Goal: Task Accomplishment & Management: Complete application form

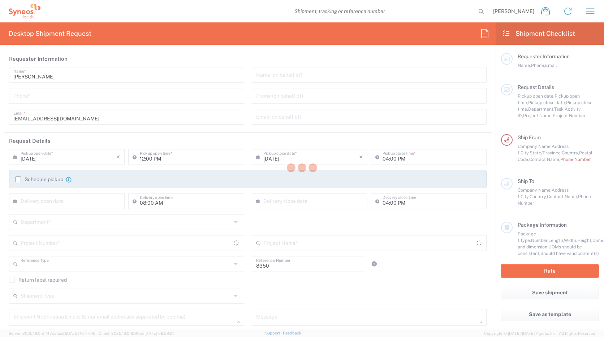
type input "Department"
type input "[US_STATE]"
type input "[GEOGRAPHIC_DATA]"
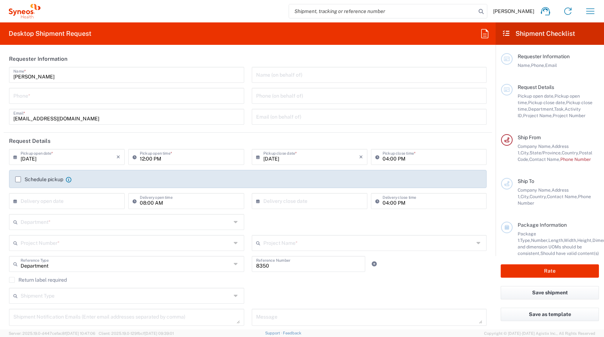
type input "Syneos Health, LLC-[GEOGRAPHIC_DATA] [GEOGRAPHIC_DATA] [GEOGRAPHIC_DATA]"
click at [57, 77] on input "[PERSON_NAME]" at bounding box center [126, 74] width 227 height 13
drag, startPoint x: 57, startPoint y: 77, endPoint x: -1, endPoint y: 72, distance: 59.1
click at [0, 72] on html "[PERSON_NAME] Home Shipment estimator Shipment tracking Desktop shipment reques…" at bounding box center [302, 168] width 604 height 337
type input "m"
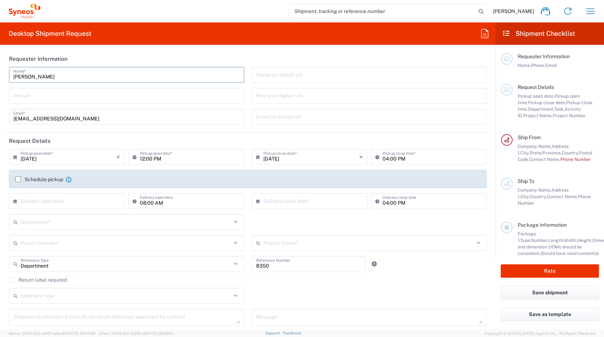
type input "[PERSON_NAME]"
click at [100, 119] on input "[EMAIL_ADDRESS][DOMAIN_NAME]" at bounding box center [126, 116] width 227 height 13
drag, startPoint x: 100, startPoint y: 119, endPoint x: -1, endPoint y: 112, distance: 102.1
click at [0, 112] on html "[PERSON_NAME] Home Shipment estimator Shipment tracking Desktop shipment reques…" at bounding box center [302, 168] width 604 height 337
type input "[EMAIL_ADDRESS][PERSON_NAME][DOMAIN_NAME]"
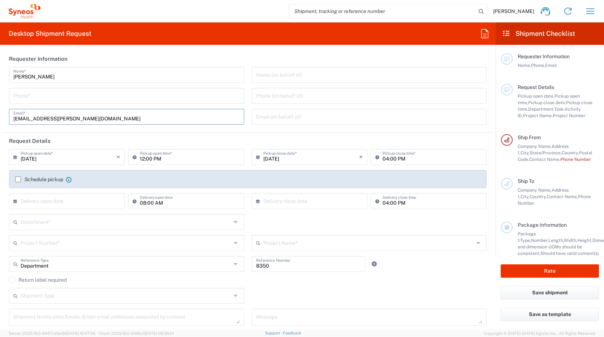
click at [297, 72] on input "text" at bounding box center [369, 74] width 227 height 13
click at [180, 158] on input "12:00 PM" at bounding box center [190, 156] width 100 height 13
click at [235, 158] on input "12:00 PM" at bounding box center [190, 156] width 100 height 13
click at [142, 158] on input "12:00 PM" at bounding box center [190, 156] width 100 height 13
type input "03:00 PM"
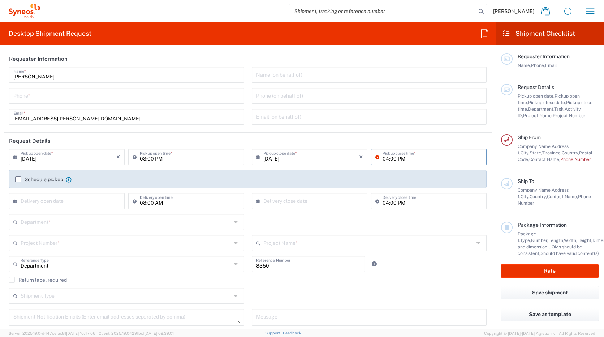
click at [384, 159] on input "04:00 PM" at bounding box center [433, 156] width 100 height 13
type input "05:00 PM"
click at [18, 177] on label "Schedule pickup" at bounding box center [39, 179] width 48 height 6
click at [18, 179] on input "Schedule pickup" at bounding box center [18, 179] width 0 height 0
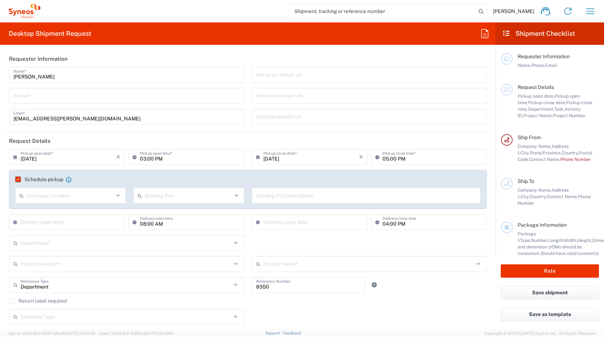
click at [122, 199] on div "Package Location" at bounding box center [70, 196] width 111 height 16
click at [68, 234] on span "Rear" at bounding box center [70, 234] width 108 height 11
type input "Rear"
click at [169, 198] on input "text" at bounding box center [188, 195] width 87 height 13
click at [152, 224] on span "Building" at bounding box center [187, 223] width 108 height 11
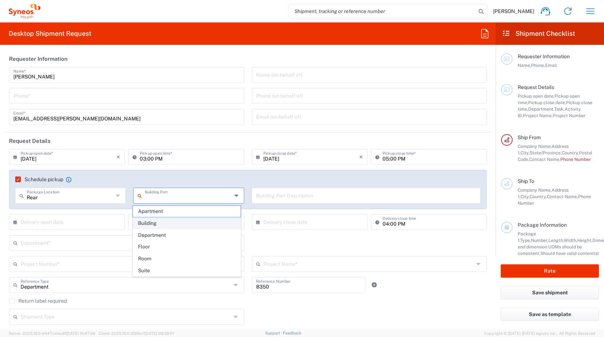
type input "Building"
click at [293, 197] on input "text" at bounding box center [366, 195] width 220 height 13
type input "e"
type input "Suite A"
click at [40, 225] on input "text" at bounding box center [69, 221] width 96 height 13
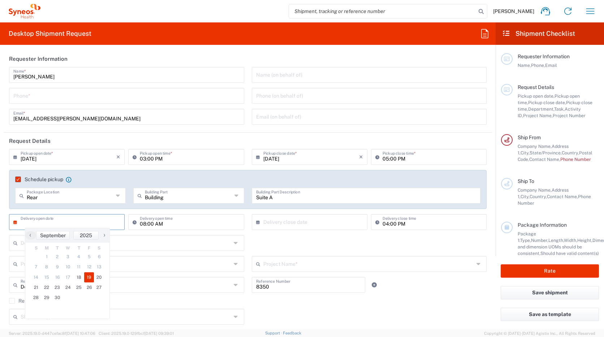
click at [90, 279] on span "19" at bounding box center [89, 277] width 10 height 10
type input "[DATE]"
click at [308, 225] on input "text" at bounding box center [311, 221] width 96 height 13
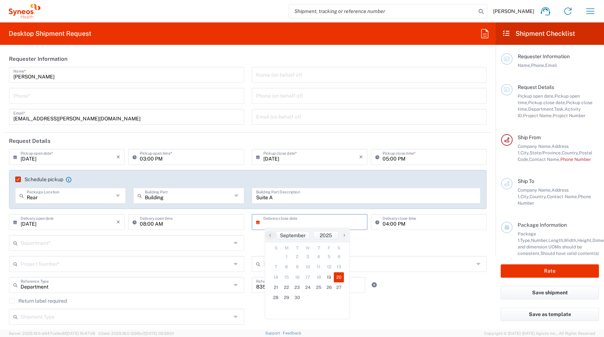
click at [337, 275] on span "20" at bounding box center [339, 277] width 10 height 10
type input "[DATE]"
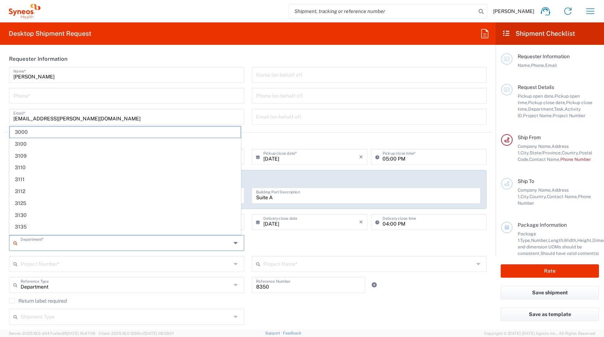
click at [44, 241] on input "text" at bounding box center [126, 242] width 211 height 13
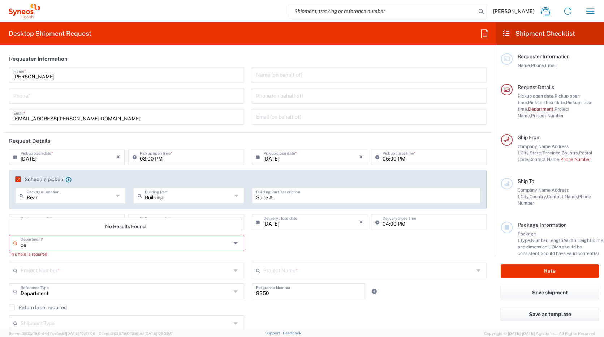
type input "d"
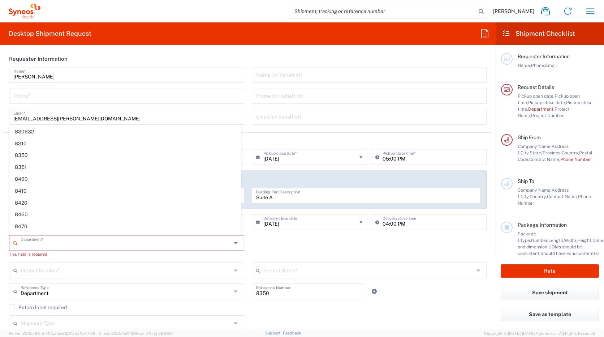
scroll to position [2854, 0]
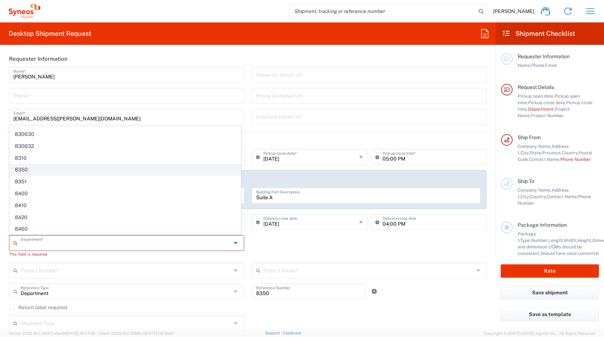
click at [48, 167] on span "8350" at bounding box center [125, 169] width 231 height 11
type input "8350"
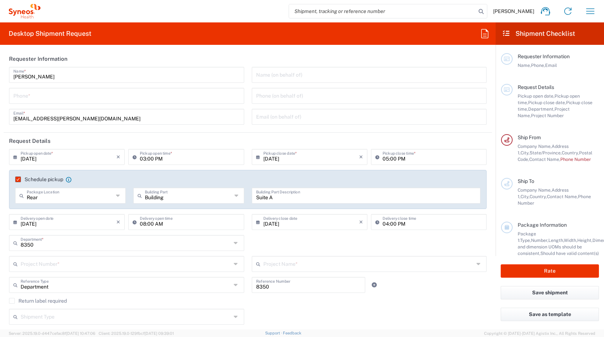
click at [81, 265] on input "text" at bounding box center [126, 263] width 211 height 13
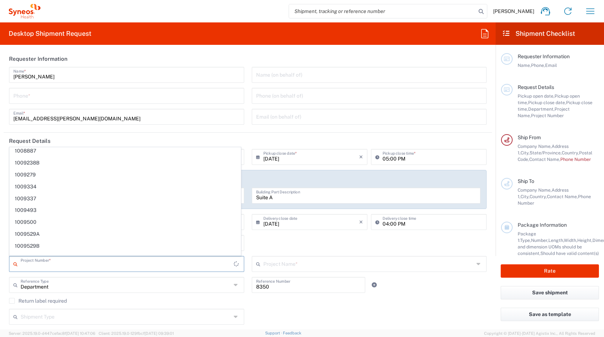
scroll to position [3159, 0]
click at [53, 267] on input "text" at bounding box center [126, 263] width 211 height 13
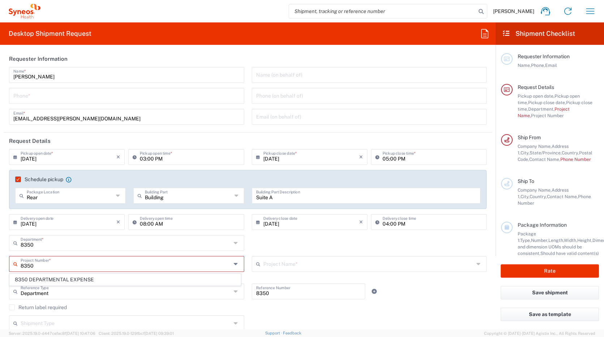
scroll to position [0, 0]
click at [52, 279] on span "8350 DEPARTMENTAL EXPENSE" at bounding box center [125, 279] width 231 height 11
type input "8350 DEPARTMENTAL EXPENSE"
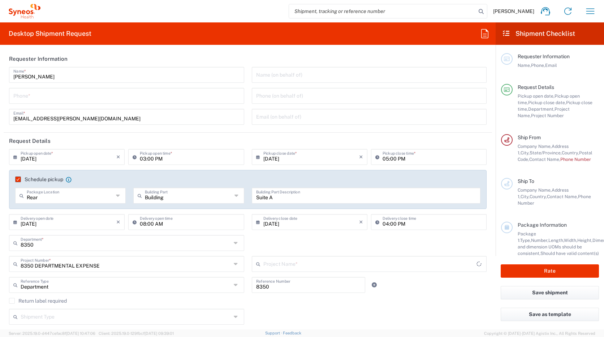
type input "8350 DEPARTMENTAL EXPENSE"
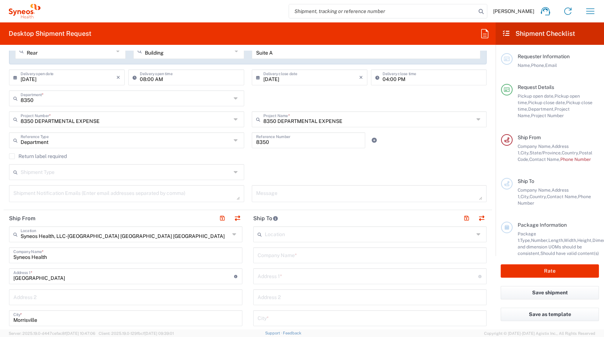
scroll to position [181, 0]
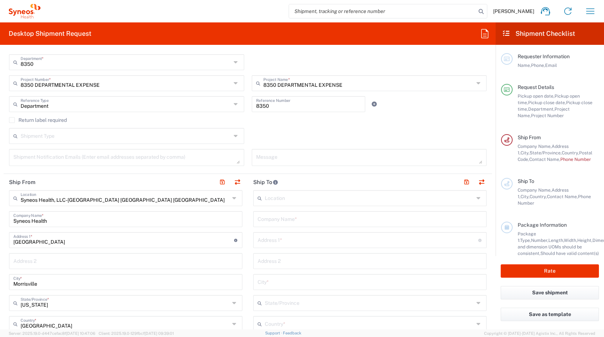
click at [275, 199] on input "text" at bounding box center [369, 197] width 209 height 13
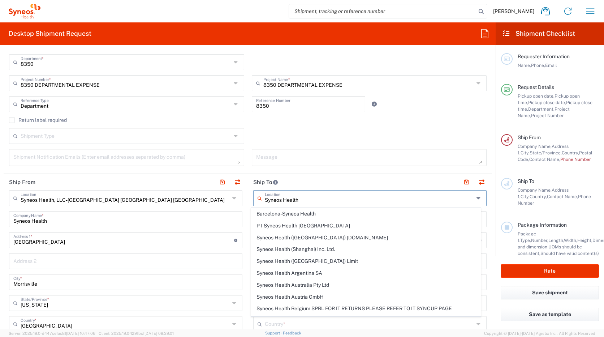
click at [348, 195] on input "Syneos Health" at bounding box center [369, 197] width 209 height 13
type input "Syneos Health"
click at [248, 215] on main "Syneos Health Location [GEOGRAPHIC_DATA]-Syneos Health PT Syneos Health Indones…" at bounding box center [370, 341] width 244 height 303
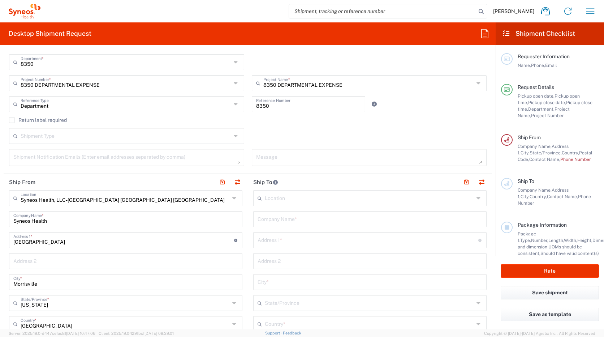
click at [292, 199] on input "text" at bounding box center [369, 197] width 209 height 13
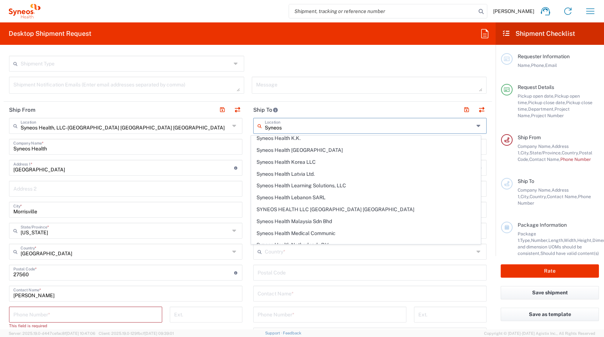
scroll to position [647, 0]
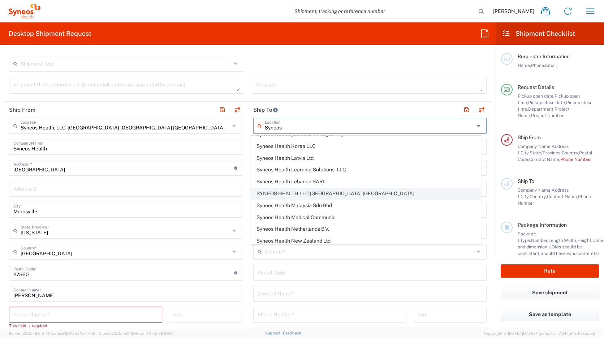
click at [328, 193] on span "SYNEOS HEALTH LLC [GEOGRAPHIC_DATA] [GEOGRAPHIC_DATA]" at bounding box center [365, 193] width 229 height 11
type input "SYNEOS HEALTH LLC [GEOGRAPHIC_DATA] [GEOGRAPHIC_DATA]"
type input "SYNEOS HEALTH LLC"
type input "1030 SYNC ST"
type input "Morrisville"
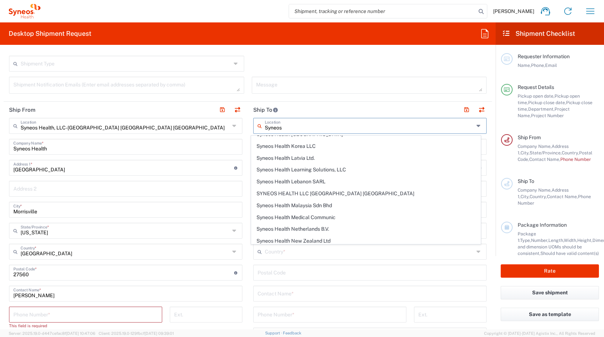
type input "[GEOGRAPHIC_DATA]"
type input "27560"
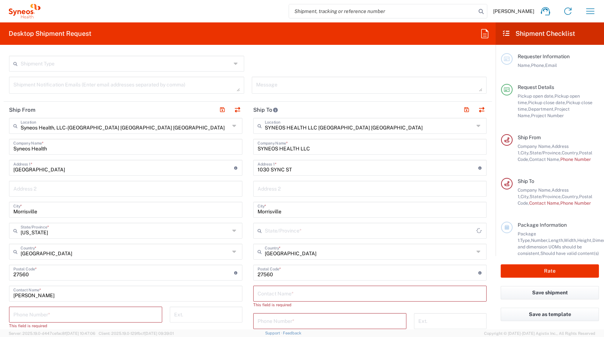
type input "[US_STATE]"
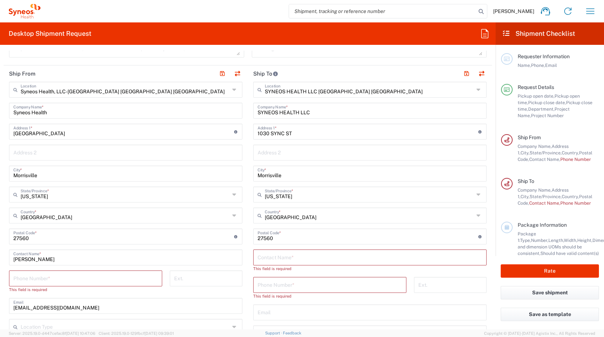
click at [293, 259] on input "text" at bounding box center [370, 256] width 225 height 13
type input "[PERSON_NAME]"
click at [298, 279] on input "tel" at bounding box center [330, 277] width 145 height 13
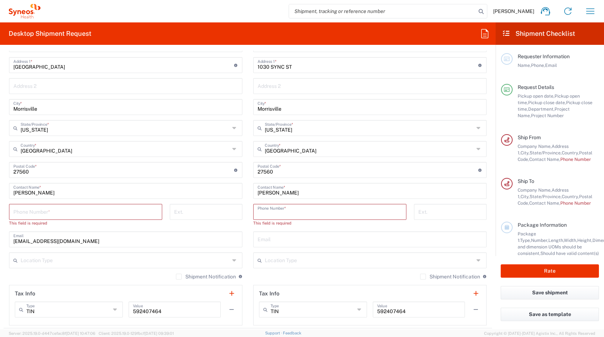
scroll to position [361, 0]
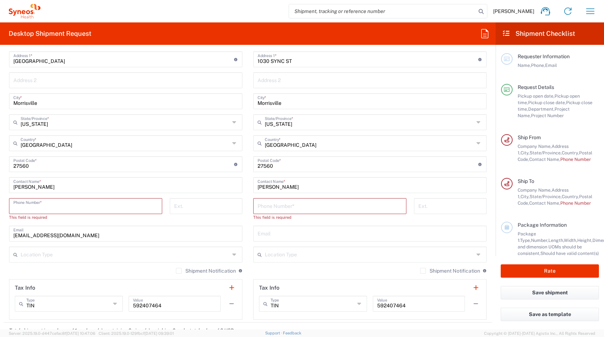
click at [64, 208] on input "tel" at bounding box center [85, 205] width 145 height 13
click at [52, 188] on input "[PERSON_NAME]" at bounding box center [125, 184] width 225 height 13
type input "R"
type input "[PERSON_NAME]"
click at [47, 208] on input "tel" at bounding box center [85, 205] width 145 height 13
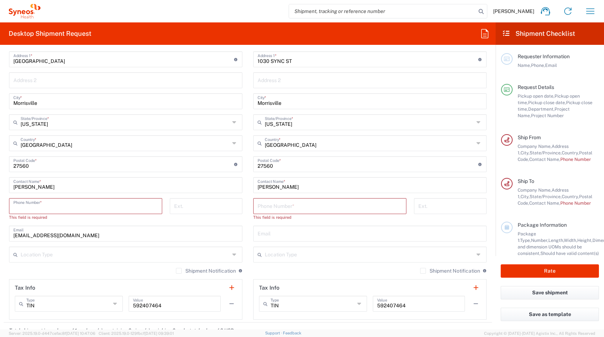
type input "6099510005"
type input "[GEOGRAPHIC_DATA]"
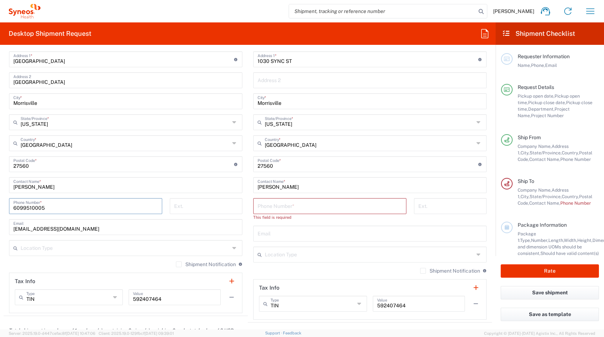
click at [97, 228] on input "[EMAIL_ADDRESS][DOMAIN_NAME]" at bounding box center [125, 226] width 225 height 13
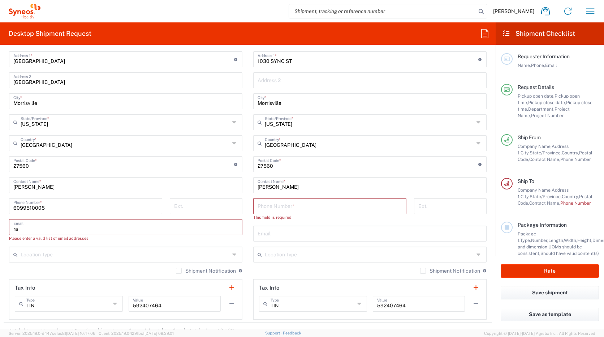
type input "r"
type input "M"
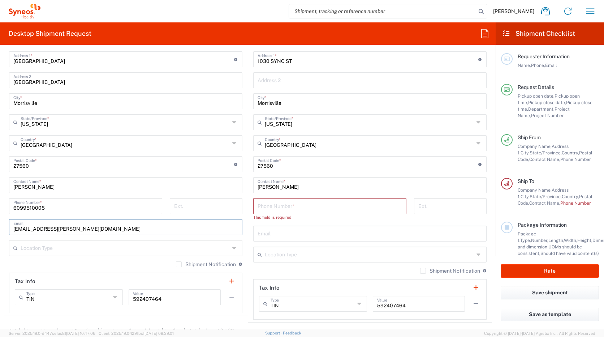
type input "[EMAIL_ADDRESS][PERSON_NAME][DOMAIN_NAME]"
click at [275, 208] on input "tel" at bounding box center [330, 205] width 145 height 13
paste input "[PHONE_NUMBER]"
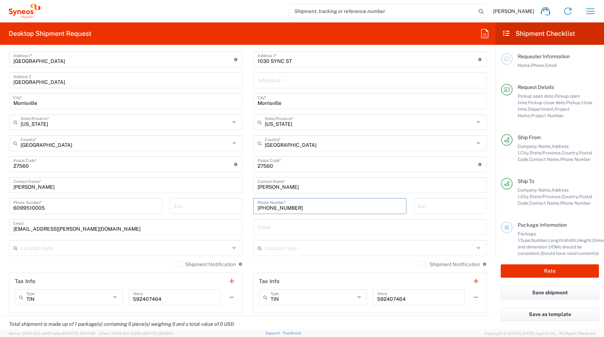
click at [266, 206] on input "[PHONE_NUMBER]" at bounding box center [330, 205] width 145 height 13
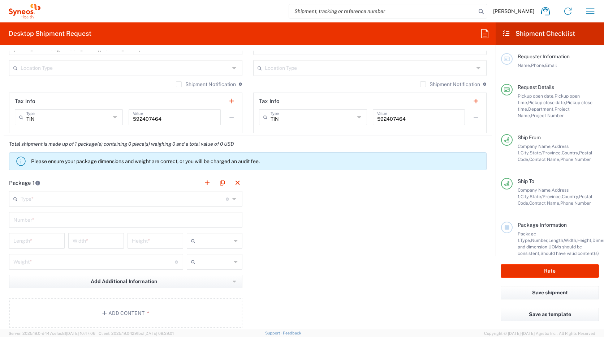
scroll to position [542, 0]
type input "[PHONE_NUMBER]"
click at [120, 202] on input "text" at bounding box center [123, 197] width 205 height 13
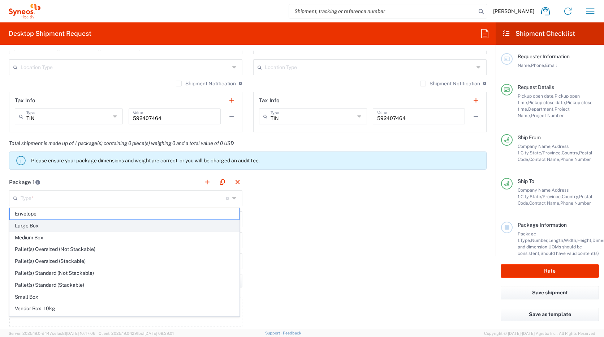
click at [32, 226] on span "Large Box" at bounding box center [124, 225] width 229 height 11
type input "Large Box"
type input "17.5"
type input "12.5"
type input "3"
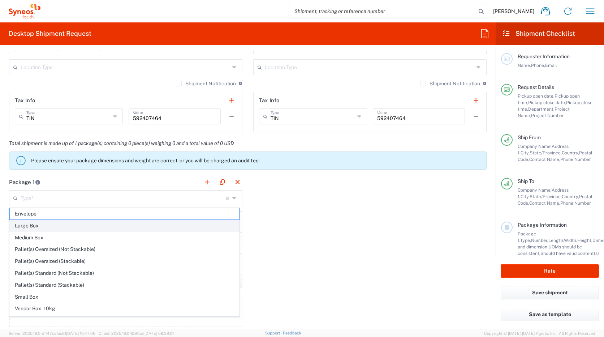
type input "in"
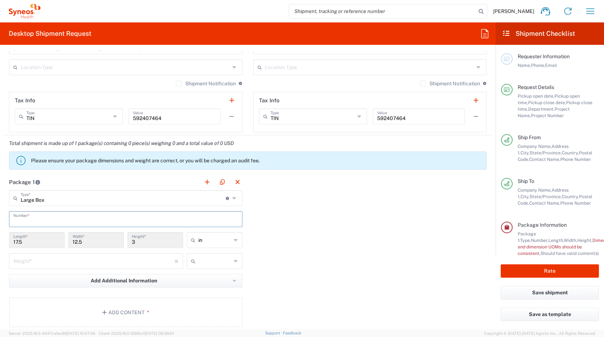
click at [35, 222] on input "text" at bounding box center [125, 218] width 225 height 13
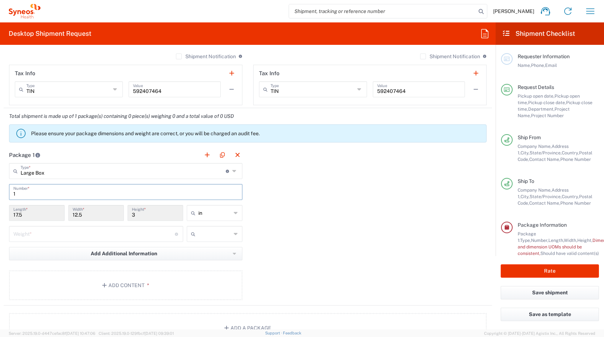
scroll to position [614, 0]
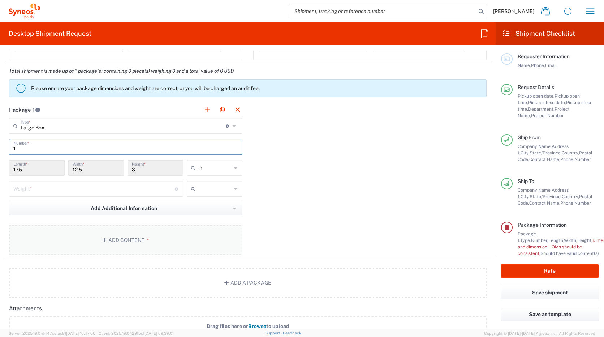
type input "1"
click at [132, 238] on button "Add Content *" at bounding box center [125, 240] width 233 height 30
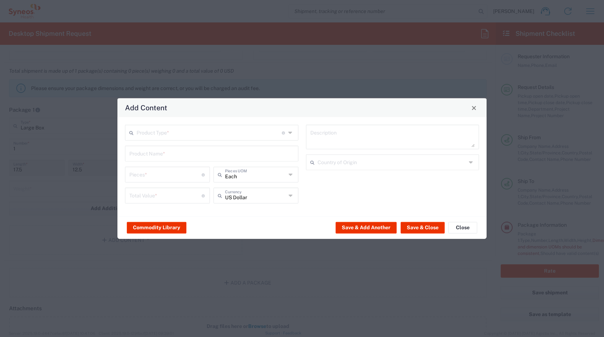
click at [174, 135] on input "text" at bounding box center [209, 132] width 145 height 13
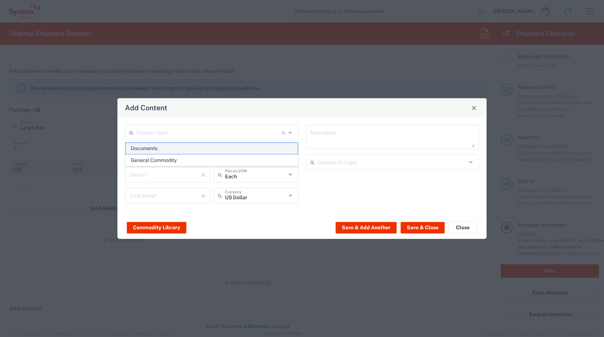
click at [170, 151] on span "Documents" at bounding box center [212, 148] width 172 height 11
type input "Documents"
type input "1"
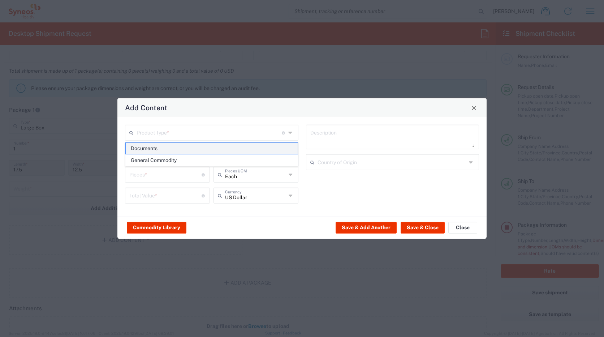
type textarea "Documents"
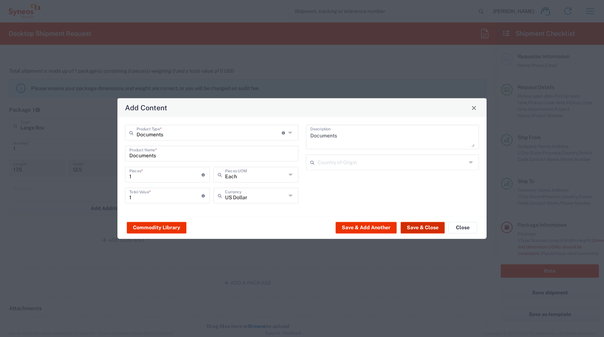
click at [426, 228] on button "Save & Close" at bounding box center [423, 227] width 44 height 12
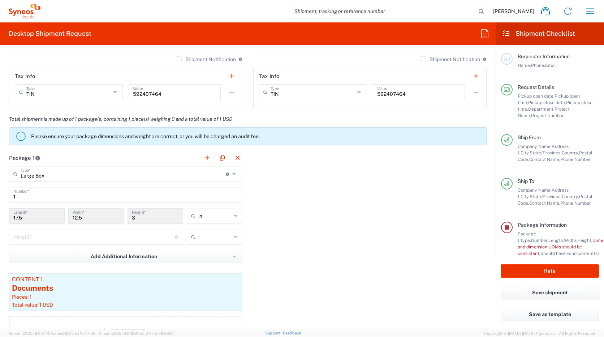
scroll to position [578, 0]
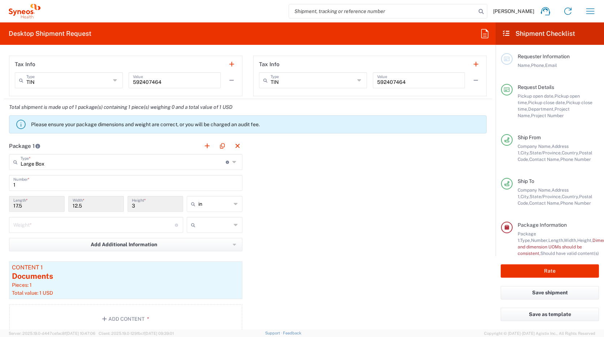
click at [234, 205] on icon at bounding box center [236, 204] width 4 height 12
click at [210, 218] on span "in" at bounding box center [211, 219] width 53 height 11
click at [234, 204] on icon at bounding box center [236, 204] width 4 height 12
click at [193, 245] on span "in" at bounding box center [211, 243] width 53 height 11
type input "in"
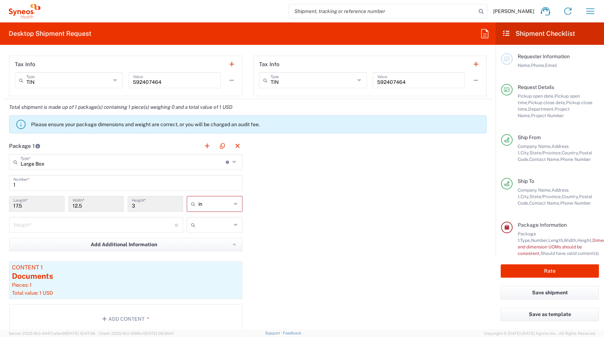
click at [58, 221] on input "number" at bounding box center [94, 224] width 162 height 13
type input "7"
click at [234, 224] on icon at bounding box center [236, 225] width 4 height 12
click at [204, 254] on span "lbs" at bounding box center [211, 252] width 53 height 11
type input "lbs"
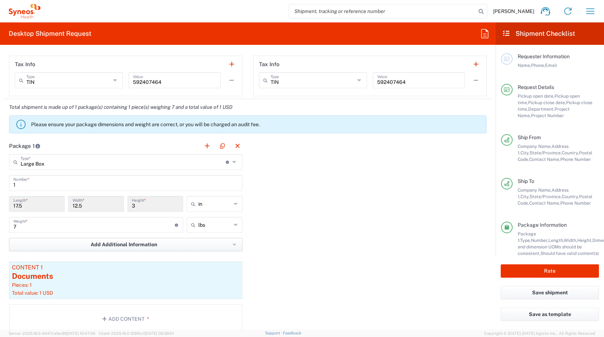
click at [127, 247] on span "Add Additional Information" at bounding box center [124, 244] width 66 height 7
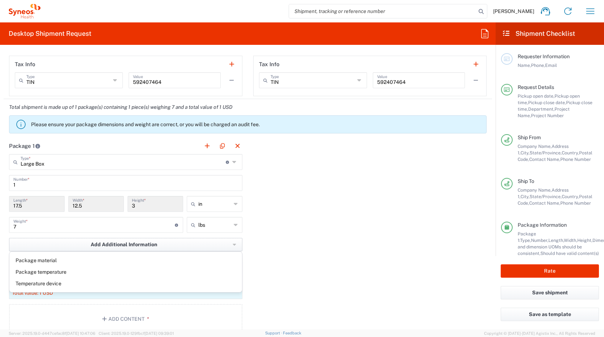
click at [127, 246] on span "Add Additional Information" at bounding box center [124, 244] width 66 height 7
click at [300, 247] on div "Package 1 Large Box Type * Material used to package goods Envelope Large Box Me…" at bounding box center [248, 238] width 488 height 201
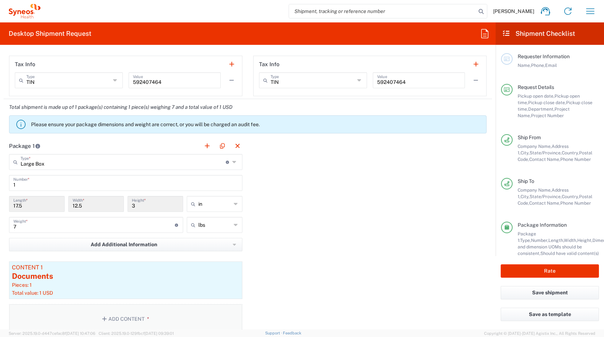
click at [119, 320] on button "Add Content *" at bounding box center [125, 319] width 233 height 30
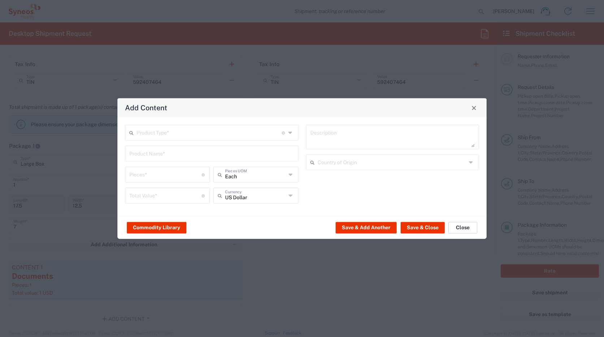
click at [461, 230] on button "Close" at bounding box center [462, 227] width 29 height 12
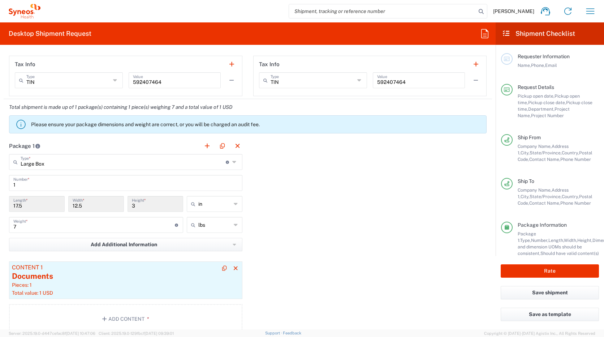
click at [79, 282] on div "Pieces: 1" at bounding box center [126, 284] width 228 height 7
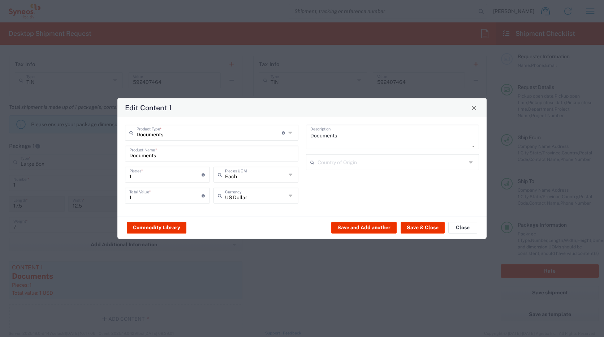
click at [289, 133] on icon at bounding box center [290, 133] width 5 height 12
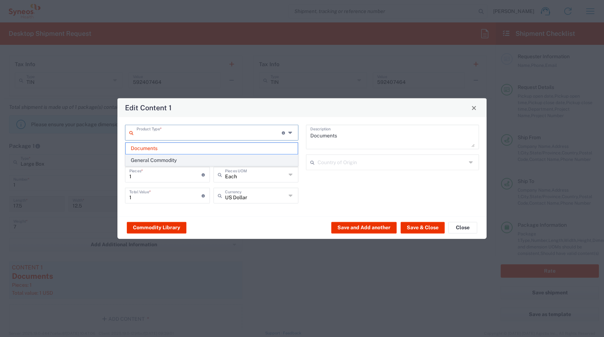
click at [262, 158] on span "General Commodity" at bounding box center [212, 160] width 172 height 11
type input "General Commodity"
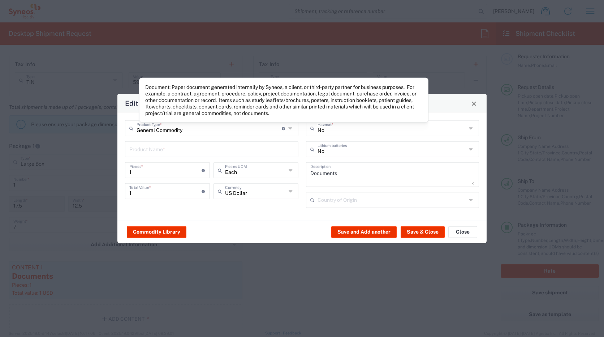
click at [291, 127] on icon at bounding box center [290, 128] width 5 height 12
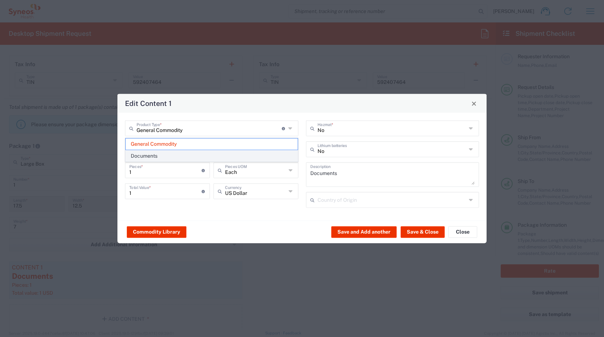
click at [243, 157] on span "Documents" at bounding box center [212, 155] width 172 height 11
type input "Documents"
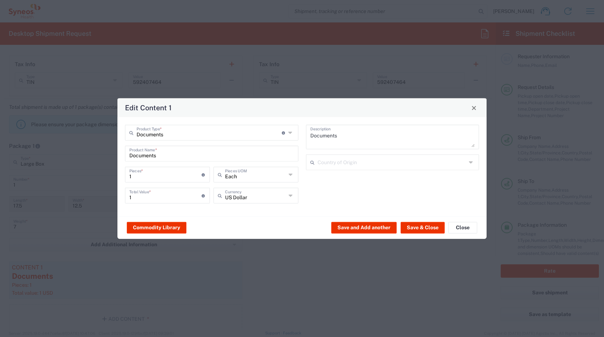
click at [139, 176] on input "1" at bounding box center [165, 174] width 72 height 13
type input "1"
click at [420, 229] on button "Save & Close" at bounding box center [423, 227] width 44 height 12
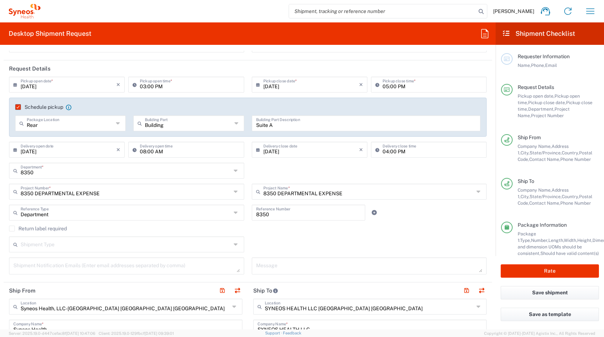
scroll to position [108, 0]
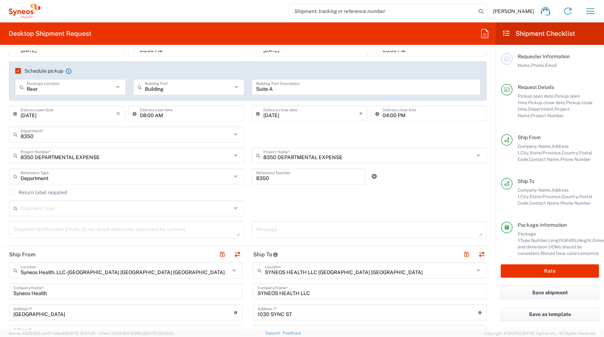
click at [98, 215] on div "Shipment Type" at bounding box center [126, 208] width 235 height 16
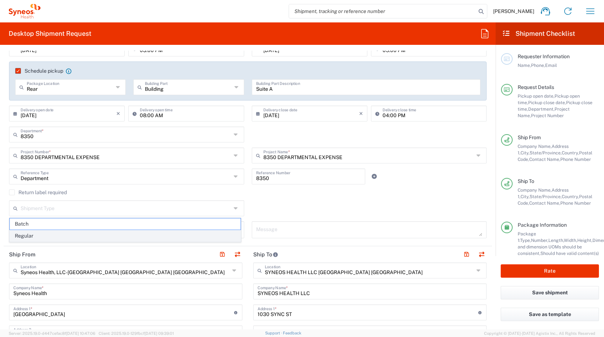
click at [99, 234] on span "Regular" at bounding box center [125, 235] width 231 height 11
type input "Regular"
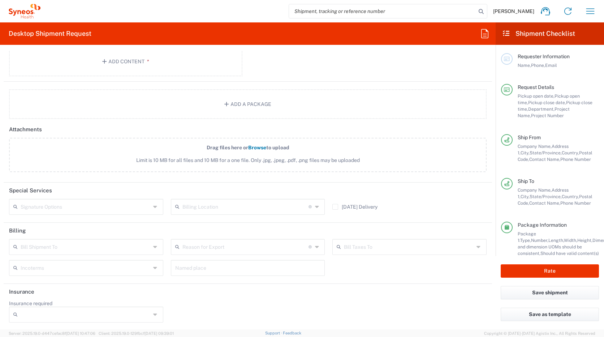
scroll to position [836, 0]
click at [156, 207] on icon at bounding box center [156, 206] width 6 height 12
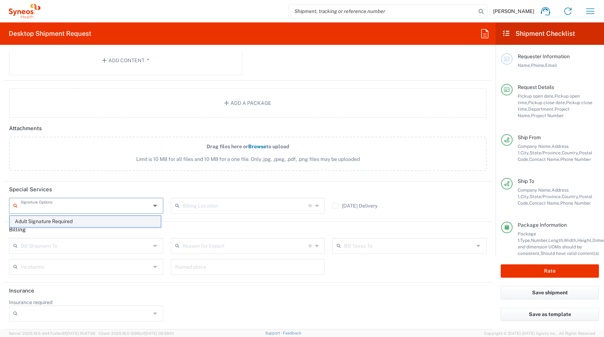
click at [121, 223] on span "Adult Signature Required" at bounding box center [85, 221] width 151 height 11
type input "Adult Signature Required"
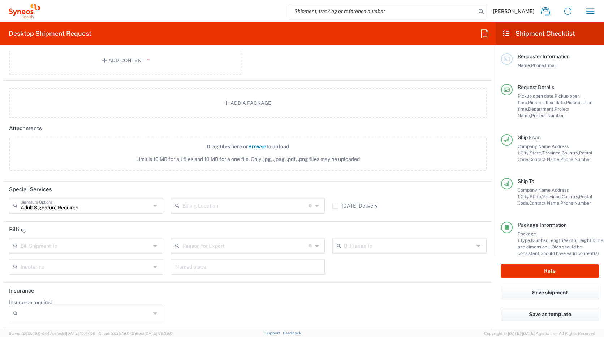
click at [315, 209] on icon at bounding box center [317, 206] width 5 height 12
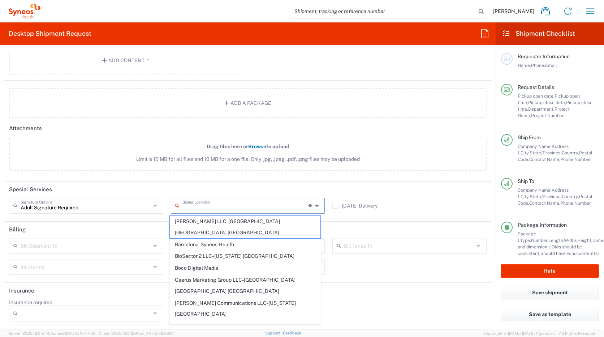
click at [315, 209] on icon at bounding box center [317, 206] width 5 height 12
click at [378, 283] on header "Insurance" at bounding box center [248, 291] width 488 height 16
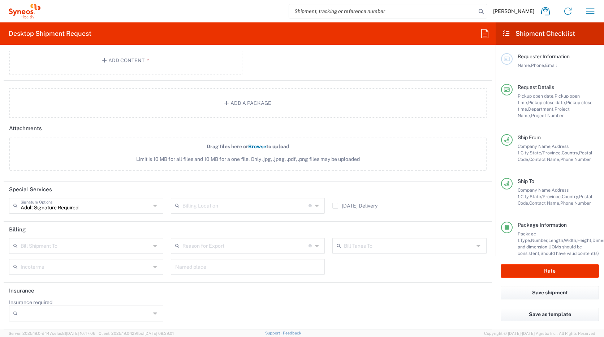
click at [61, 315] on input "Insurance required" at bounding box center [86, 313] width 130 height 12
click at [54, 300] on span "Yes" at bounding box center [85, 298] width 151 height 11
type input "Yes"
click at [217, 313] on input "Insurance Value" at bounding box center [248, 313] width 146 height 12
type input "350"
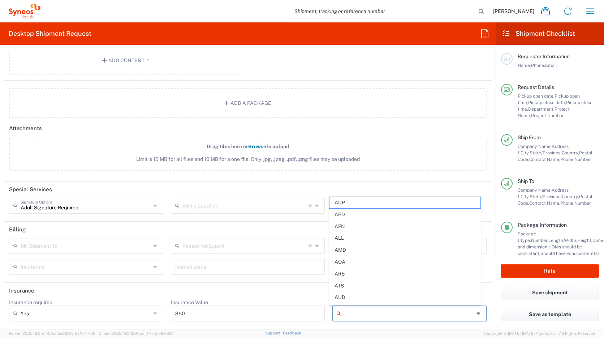
click at [346, 311] on input "Currency" at bounding box center [409, 313] width 130 height 12
click at [351, 222] on span "USD" at bounding box center [405, 218] width 151 height 11
type input "USD"
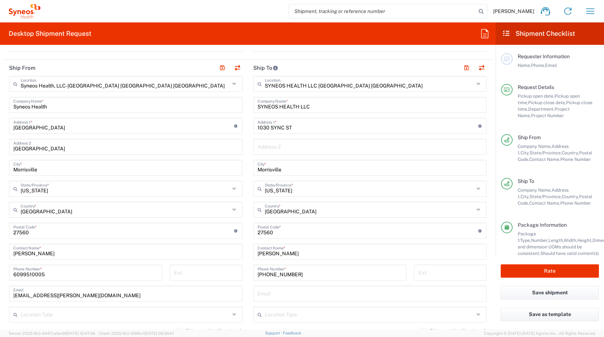
scroll to position [294, 0]
click at [112, 129] on input "[GEOGRAPHIC_DATA]" at bounding box center [123, 125] width 221 height 13
drag, startPoint x: 108, startPoint y: 129, endPoint x: -1, endPoint y: 122, distance: 109.3
click at [0, 122] on html "[PERSON_NAME] Home Shipment estimator Shipment tracking Desktop shipment reques…" at bounding box center [302, 168] width 604 height 337
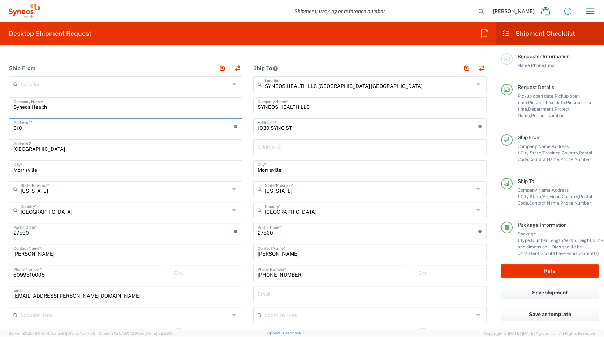
type input "310"
click at [63, 150] on input "[GEOGRAPHIC_DATA]" at bounding box center [125, 146] width 225 height 13
click at [49, 171] on input "Morrisville" at bounding box center [125, 167] width 225 height 13
type input "M"
type input "[GEOGRAPHIC_DATA]"
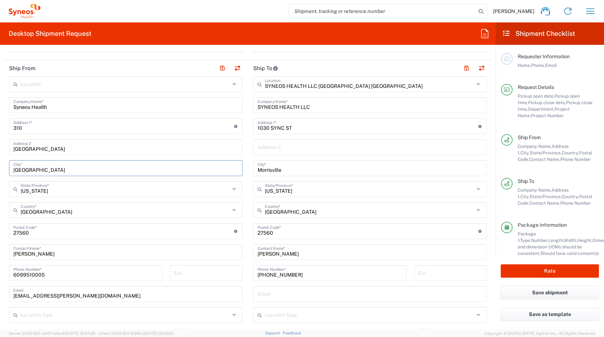
click at [123, 193] on input "[US_STATE]" at bounding box center [125, 188] width 209 height 13
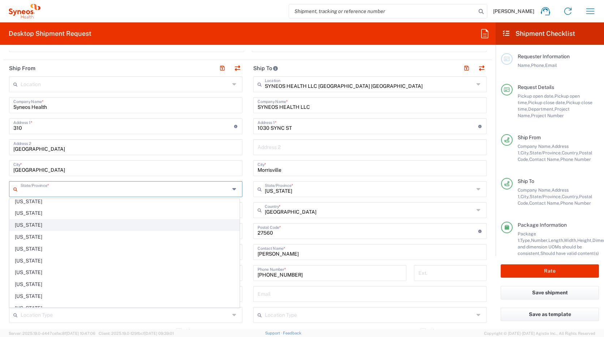
scroll to position [397, 0]
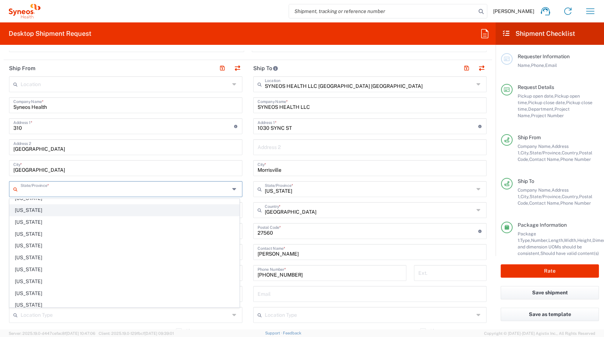
click at [58, 211] on span "[US_STATE]" at bounding box center [124, 210] width 229 height 11
type input "[US_STATE]"
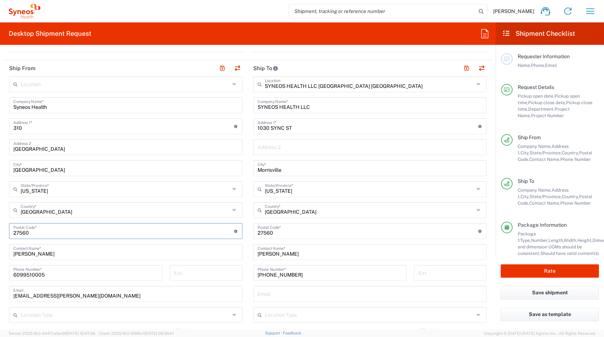
drag, startPoint x: 37, startPoint y: 231, endPoint x: -1, endPoint y: 225, distance: 39.2
click at [0, 225] on html "[PERSON_NAME] Home Shipment estimator Shipment tracking Desktop shipment reques…" at bounding box center [302, 168] width 604 height 337
type input "08540"
type input "6099510005"
type input "[GEOGRAPHIC_DATA]"
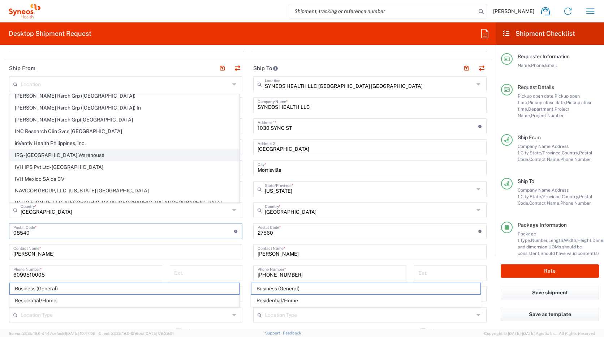
scroll to position [181, 0]
type input "08540"
click at [42, 87] on input "text" at bounding box center [125, 83] width 209 height 13
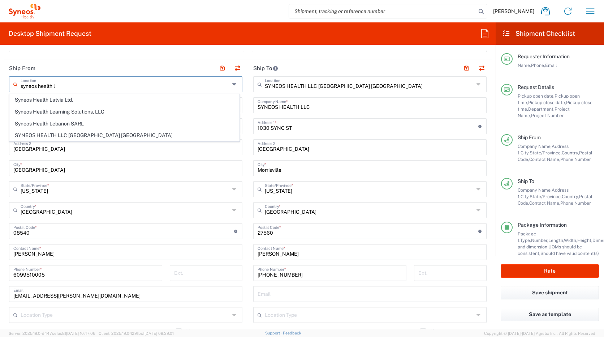
scroll to position [0, 0]
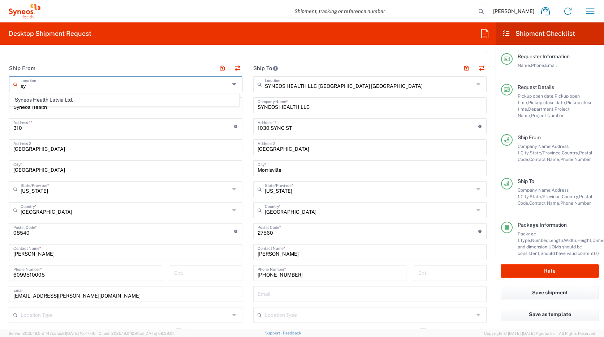
type input "s"
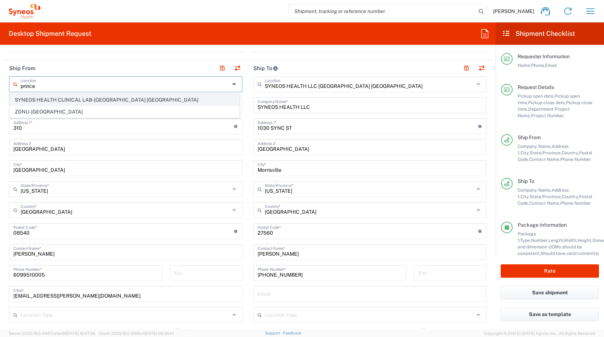
click at [94, 99] on span "SYNEOS HEALTH CLINICAL LAB-[GEOGRAPHIC_DATA] [GEOGRAPHIC_DATA]" at bounding box center [124, 99] width 229 height 11
type input "SYNEOS HEALTH CLINICAL LAB-[GEOGRAPHIC_DATA] [GEOGRAPHIC_DATA]"
type input "SYNEOS HEALTH CLINICAL LAB"
type input "[STREET_ADDRESS]"
type input "[GEOGRAPHIC_DATA]"
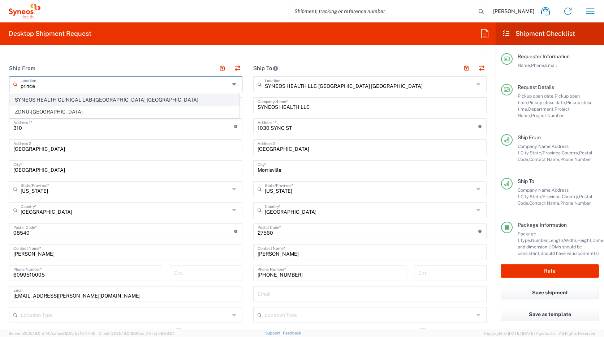
type input "[US_STATE]"
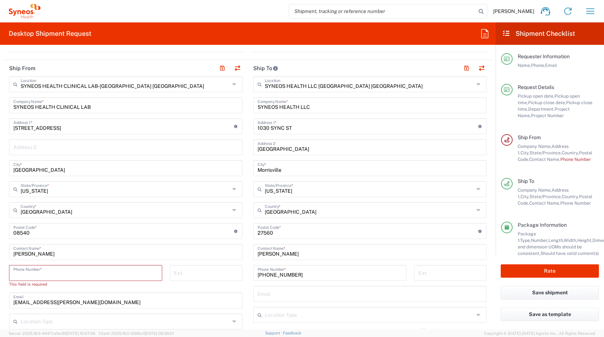
click at [49, 273] on input "tel" at bounding box center [85, 272] width 145 height 13
click at [40, 274] on input "tel" at bounding box center [85, 272] width 145 height 13
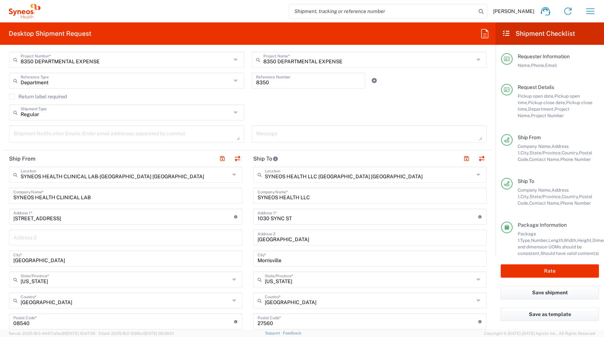
scroll to position [217, 0]
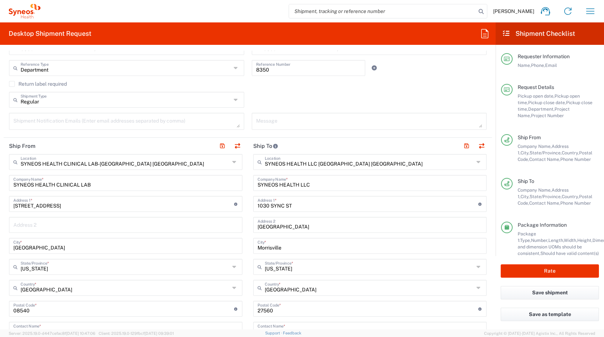
type input "[PHONE_NUMBER]"
click at [331, 228] on input "[GEOGRAPHIC_DATA]" at bounding box center [370, 224] width 225 height 13
type input "C"
click at [445, 248] on input "Morrisville" at bounding box center [370, 245] width 225 height 13
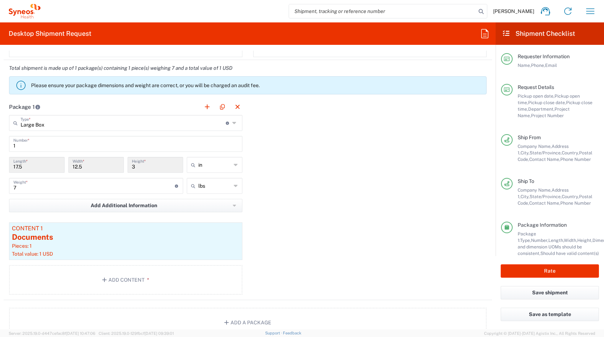
scroll to position [614, 0]
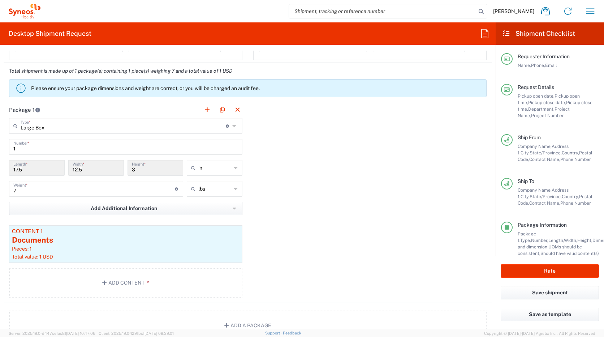
click at [111, 209] on span "Add Additional Information" at bounding box center [124, 208] width 66 height 7
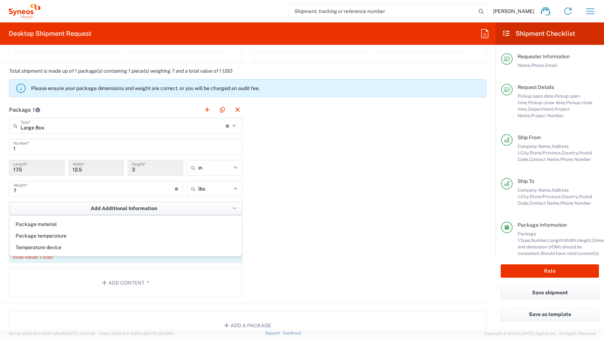
click at [111, 209] on span "Add Additional Information" at bounding box center [124, 208] width 66 height 7
click at [387, 210] on div "Package 1 Large Box Type * Material used to package goods Envelope Large Box Me…" at bounding box center [248, 202] width 488 height 201
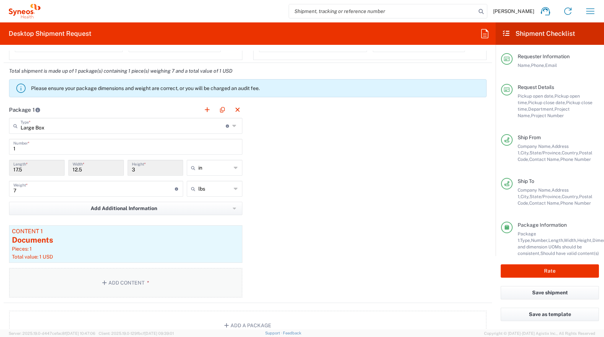
click at [135, 282] on button "Add Content *" at bounding box center [125, 283] width 233 height 30
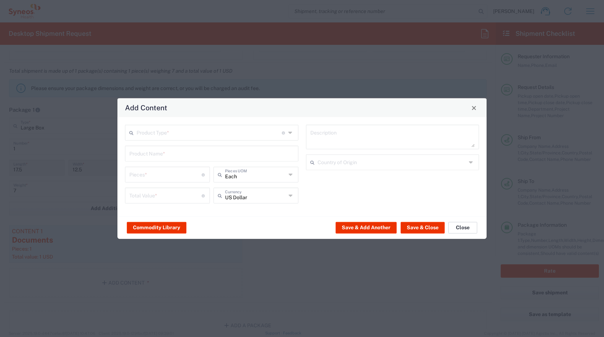
click at [460, 228] on button "Close" at bounding box center [462, 227] width 29 height 12
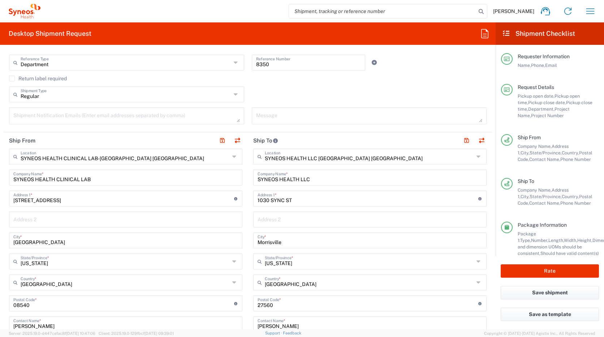
scroll to position [186, 0]
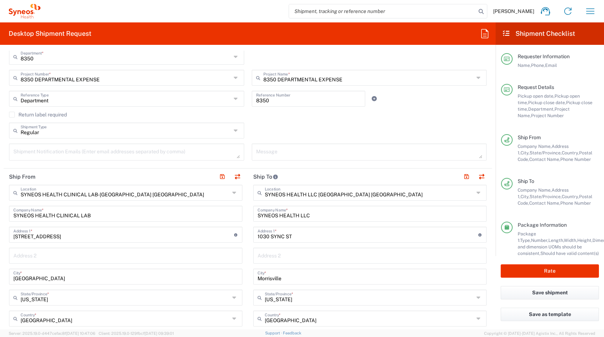
click at [286, 148] on textarea at bounding box center [369, 152] width 227 height 13
type textarea "S"
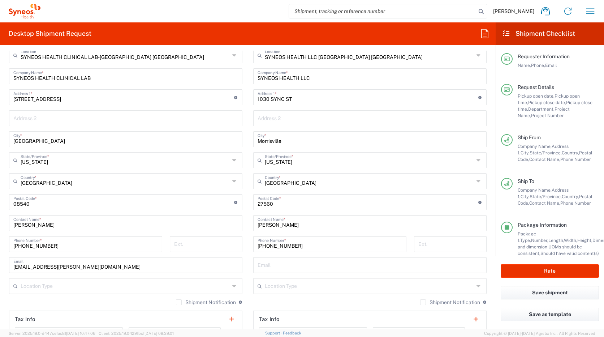
scroll to position [331, 0]
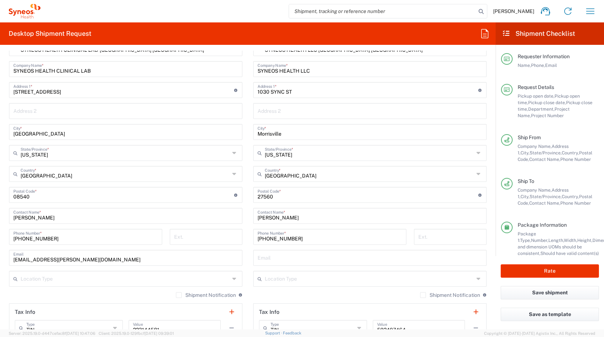
type textarea "C/O [PERSON_NAME]. Ref number: [GEOGRAPHIC_DATA]#63676"
click at [310, 218] on input "[PERSON_NAME]" at bounding box center [370, 215] width 225 height 13
type input "P"
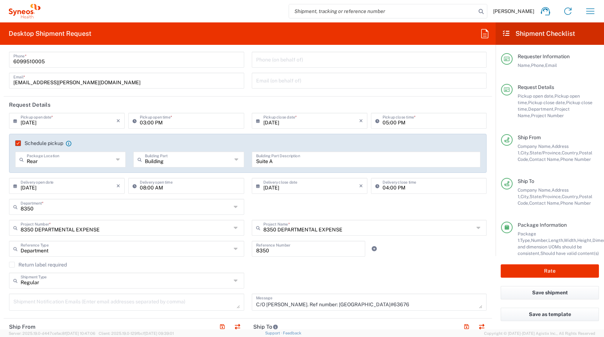
scroll to position [72, 0]
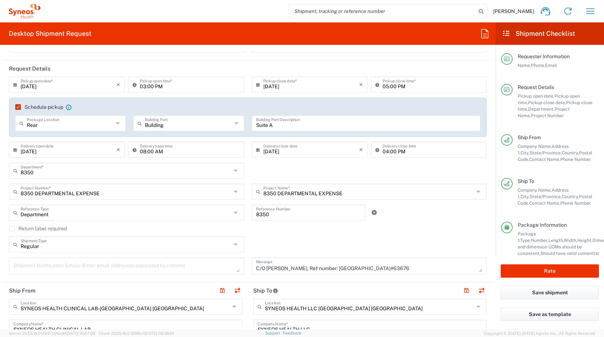
type input "Synh [GEOGRAPHIC_DATA]"
click at [235, 247] on icon at bounding box center [237, 244] width 6 height 12
type input "Regular"
click at [235, 247] on icon at bounding box center [237, 244] width 6 height 12
click at [110, 253] on div "Regular Shipment Type Regular Batch" at bounding box center [126, 246] width 243 height 21
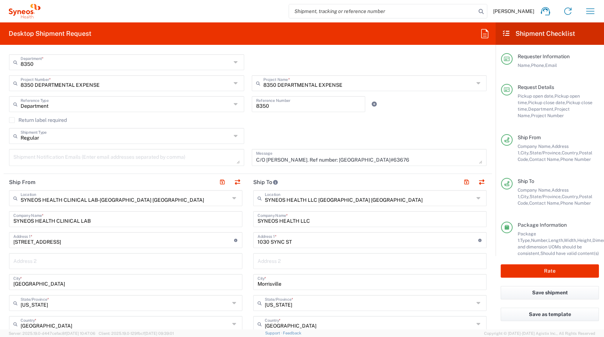
scroll to position [217, 0]
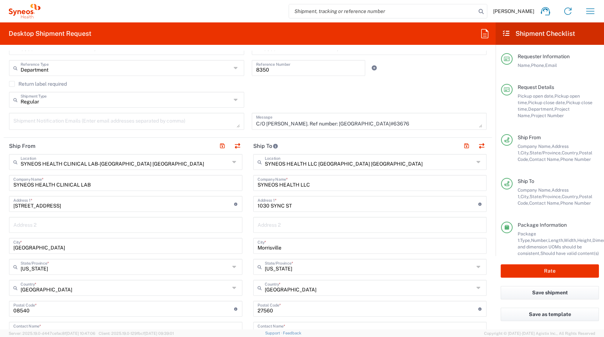
click at [81, 208] on input "[STREET_ADDRESS]" at bounding box center [123, 203] width 221 height 13
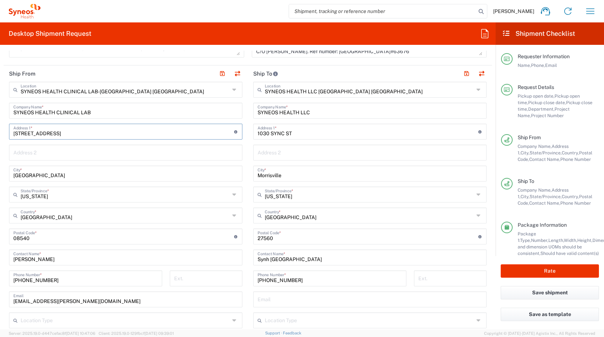
scroll to position [325, 0]
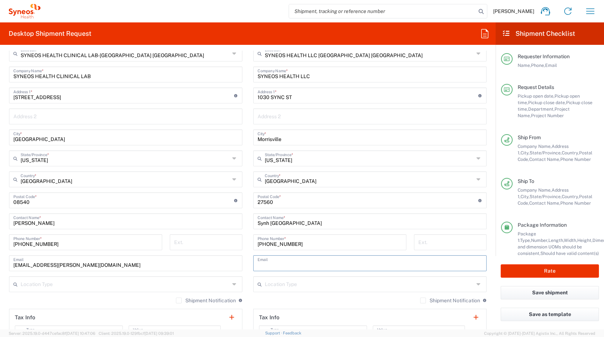
click at [273, 264] on input "text" at bounding box center [370, 262] width 225 height 13
type input "[PERSON_NAME][EMAIL_ADDRESS][PERSON_NAME][DOMAIN_NAME]"
click at [477, 286] on icon at bounding box center [480, 284] width 6 height 12
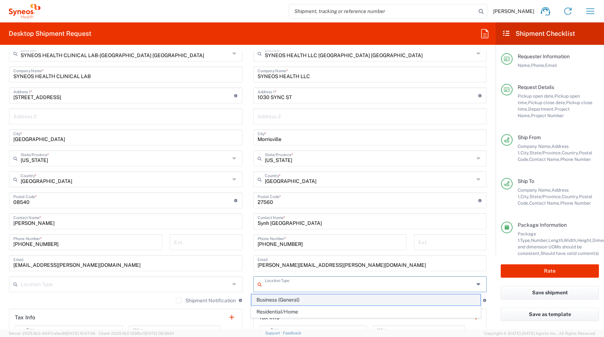
click at [338, 298] on span "Business (General)" at bounding box center [365, 299] width 229 height 11
type input "Business (General)"
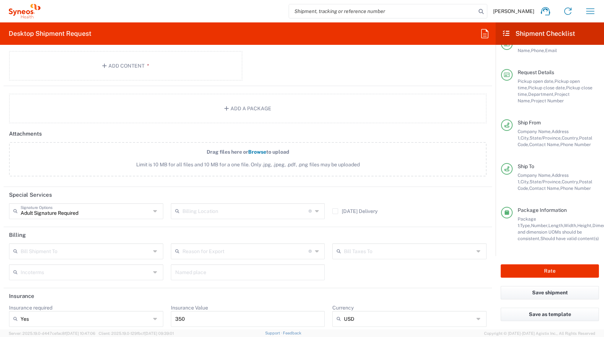
scroll to position [22, 0]
click at [543, 271] on button "Rate" at bounding box center [550, 270] width 98 height 13
type input "8350 DEPARTMENTAL EXPENSE"
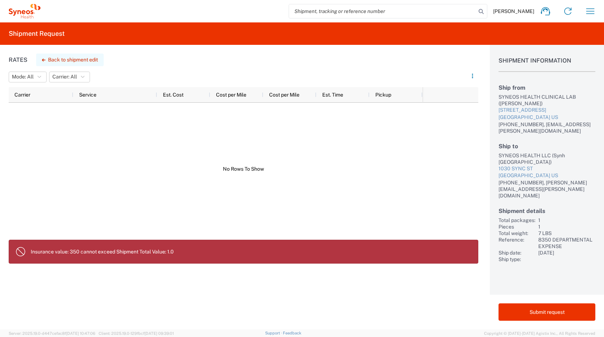
click at [64, 61] on button "Back to shipment edit" at bounding box center [70, 59] width 68 height 13
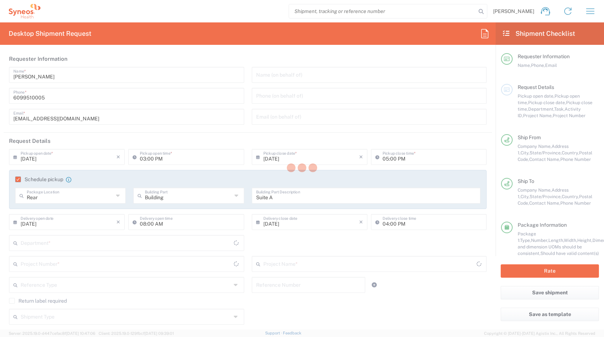
type input "[US_STATE]"
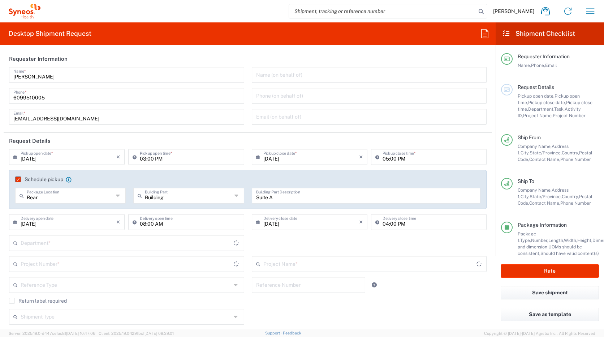
type input "Large Box"
type input "8350 DEPARTMENTAL EXPENSE"
type input "8350"
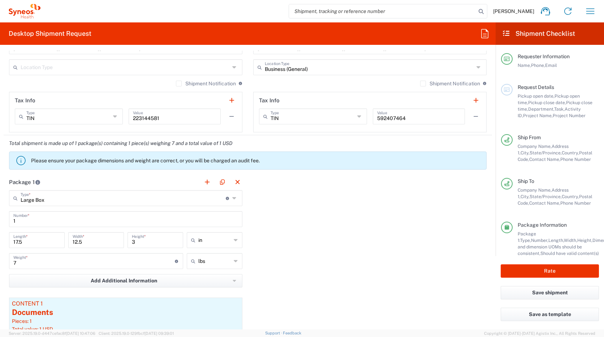
scroll to position [578, 0]
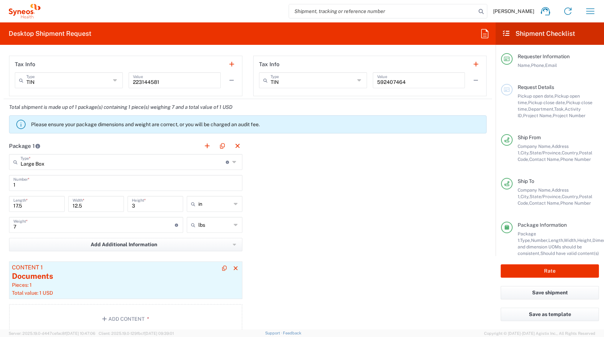
click at [126, 284] on div "Pieces: 1" at bounding box center [126, 284] width 228 height 7
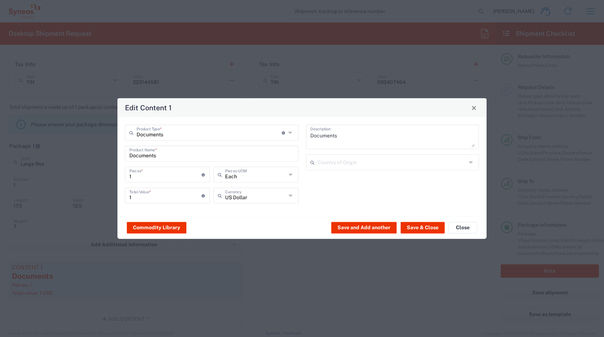
click at [148, 198] on input "1" at bounding box center [165, 195] width 72 height 13
type input "350"
click at [367, 225] on button "Save and Add another" at bounding box center [363, 227] width 65 height 12
click at [418, 229] on button "Save & Close" at bounding box center [423, 227] width 44 height 12
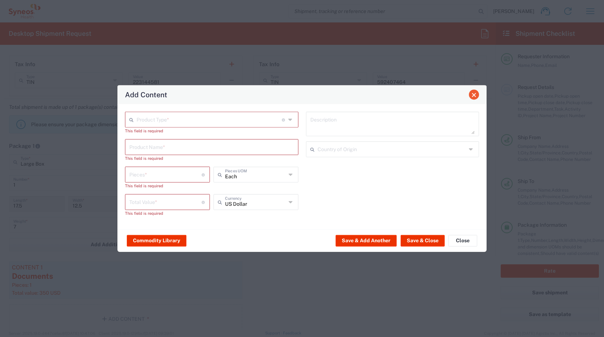
click at [474, 96] on span "Close" at bounding box center [474, 94] width 5 height 5
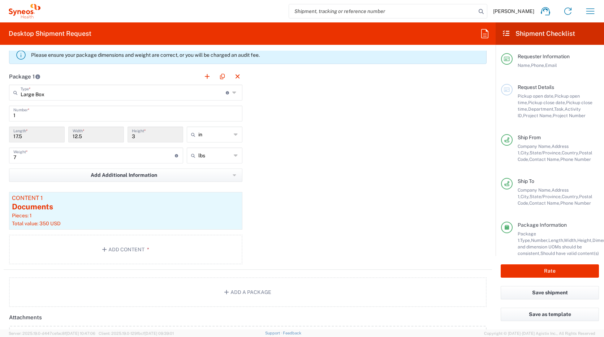
scroll to position [650, 0]
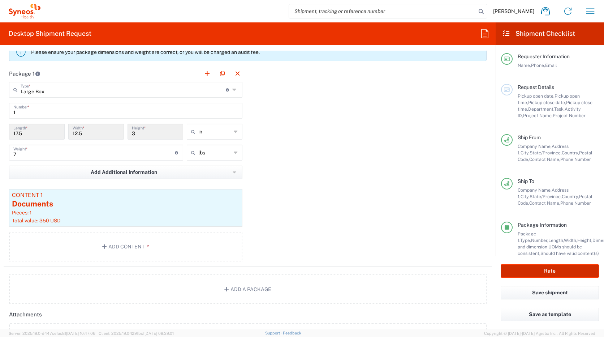
click at [560, 271] on button "Rate" at bounding box center [550, 270] width 98 height 13
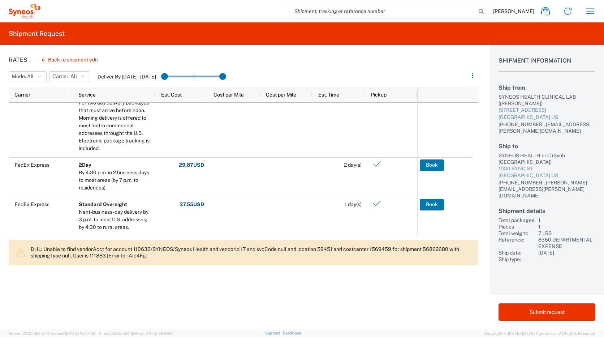
scroll to position [107, 0]
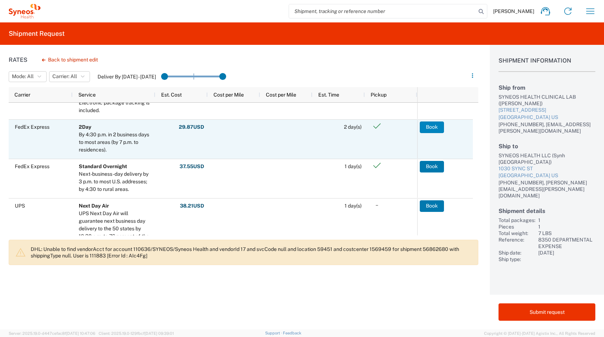
click at [433, 126] on button "Book" at bounding box center [432, 127] width 24 height 12
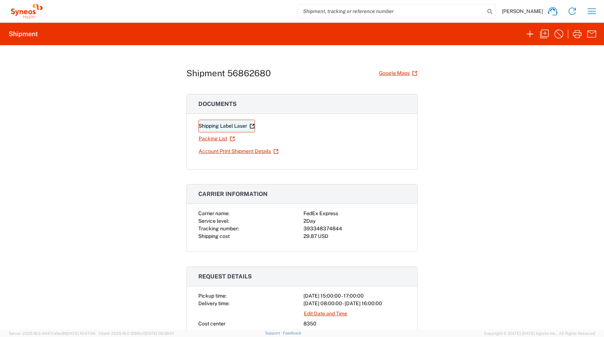
click at [216, 128] on link "Shipping Label Laser" at bounding box center [226, 126] width 57 height 13
click at [558, 34] on icon "button" at bounding box center [559, 34] width 12 height 12
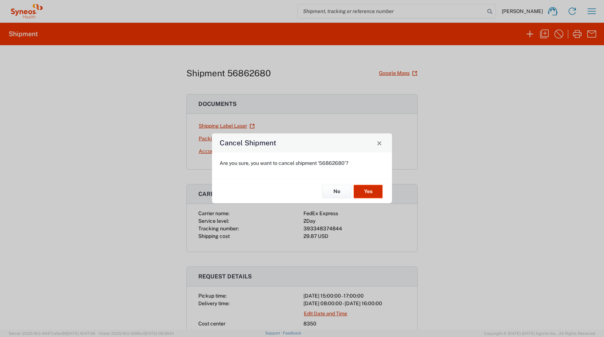
click at [372, 189] on button "Yes" at bounding box center [368, 191] width 29 height 13
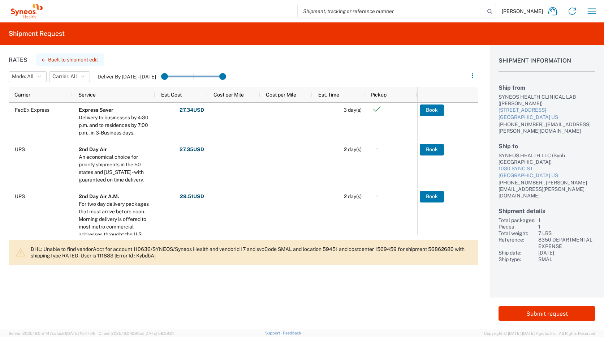
click at [67, 59] on button "Back to shipment edit" at bounding box center [70, 59] width 68 height 13
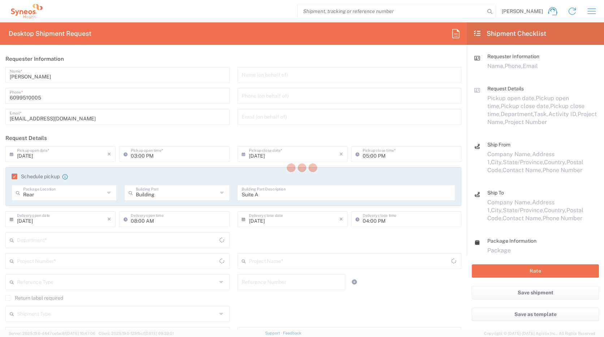
type input "8350 DEPARTMENTAL EXPENSE"
type input "[US_STATE]"
type input "Large Box"
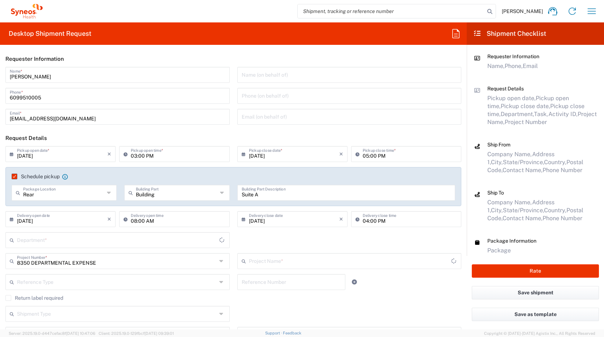
type input "8350 DEPARTMENTAL EXPENSE"
type input "8350"
drag, startPoint x: 50, startPoint y: 75, endPoint x: -1, endPoint y: 76, distance: 51.3
click at [0, 76] on html "[PERSON_NAME] Home Shipment estimator Shipment tracking Desktop shipment reques…" at bounding box center [302, 168] width 604 height 337
type input "[PERSON_NAME]"
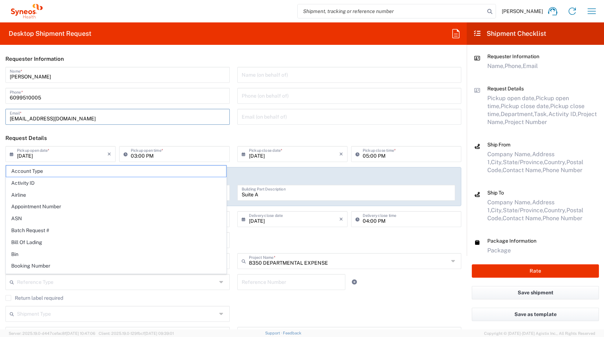
drag, startPoint x: 39, startPoint y: 118, endPoint x: -1, endPoint y: 113, distance: 40.8
click at [0, 113] on html "[PERSON_NAME] Home Shipment estimator Shipment tracking Desktop shipment reques…" at bounding box center [302, 168] width 604 height 337
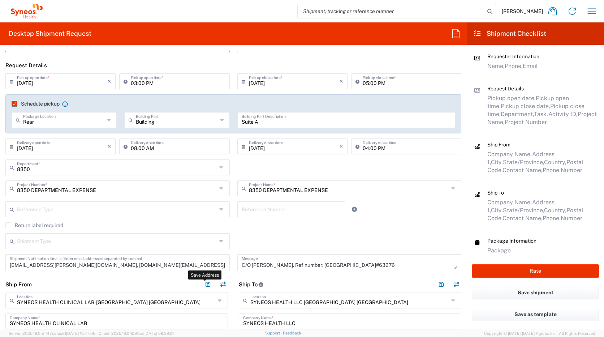
scroll to position [145, 0]
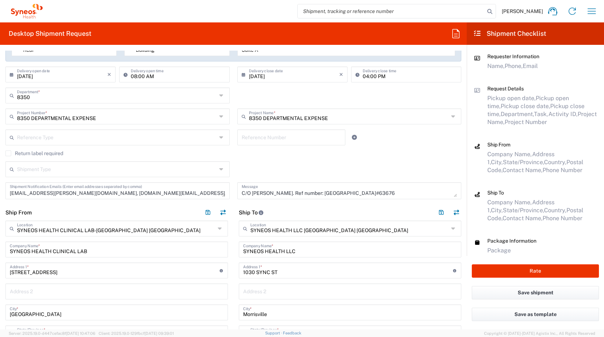
type input "[EMAIL_ADDRESS][DOMAIN_NAME]"
drag, startPoint x: 360, startPoint y: 193, endPoint x: 228, endPoint y: 194, distance: 131.5
click at [228, 194] on div "[DATE] × Pickup open date * Cancel Apply 03:00 PM Pickup open time * [DATE] × P…" at bounding box center [234, 102] width 464 height 203
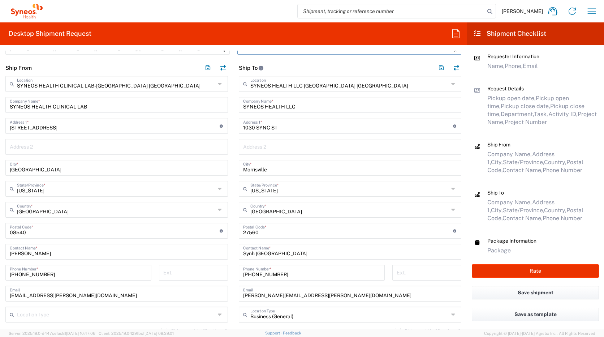
scroll to position [325, 0]
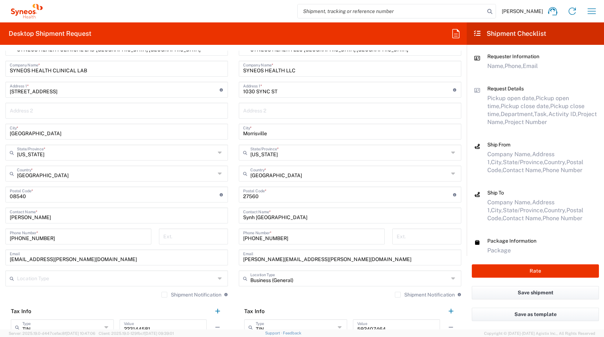
click at [278, 218] on input "Synh [GEOGRAPHIC_DATA]" at bounding box center [350, 214] width 214 height 13
paste input "C/O [PERSON_NAME]. Ref number: [GEOGRAPHIC_DATA]#63676"
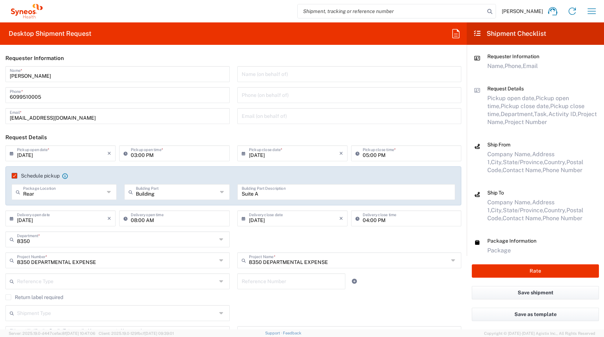
scroll to position [0, 0]
type input "Synh Morrisville C/O [PERSON_NAME]. Ref number: [GEOGRAPHIC_DATA]#63676"
click at [13, 76] on input "[PERSON_NAME]" at bounding box center [118, 74] width 216 height 13
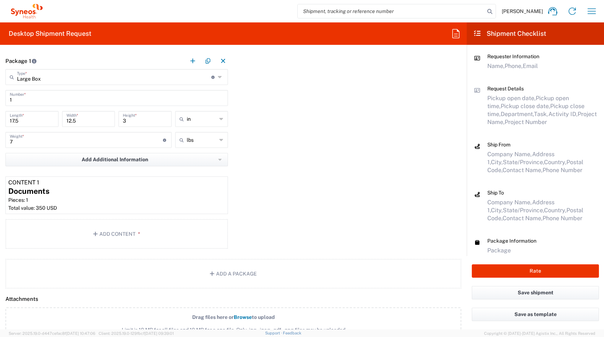
scroll to position [593, 0]
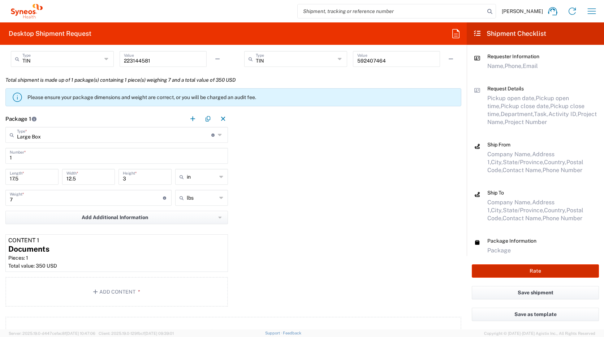
type input "[PERSON_NAME]"
click at [540, 271] on button "Rate" at bounding box center [535, 270] width 127 height 13
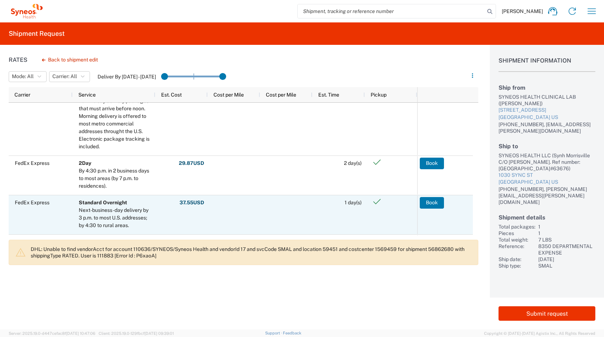
scroll to position [108, 0]
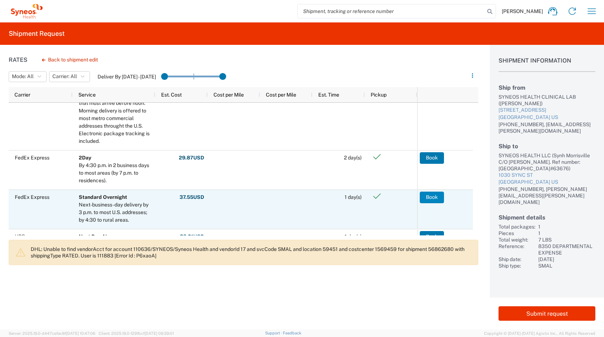
click at [430, 197] on button "Book" at bounding box center [432, 197] width 24 height 12
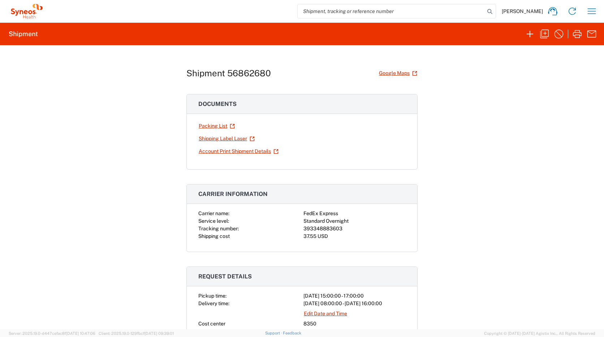
click at [223, 139] on link "Shipping Label Laser" at bounding box center [226, 138] width 57 height 13
